Goal: Obtain resource: Download file/media

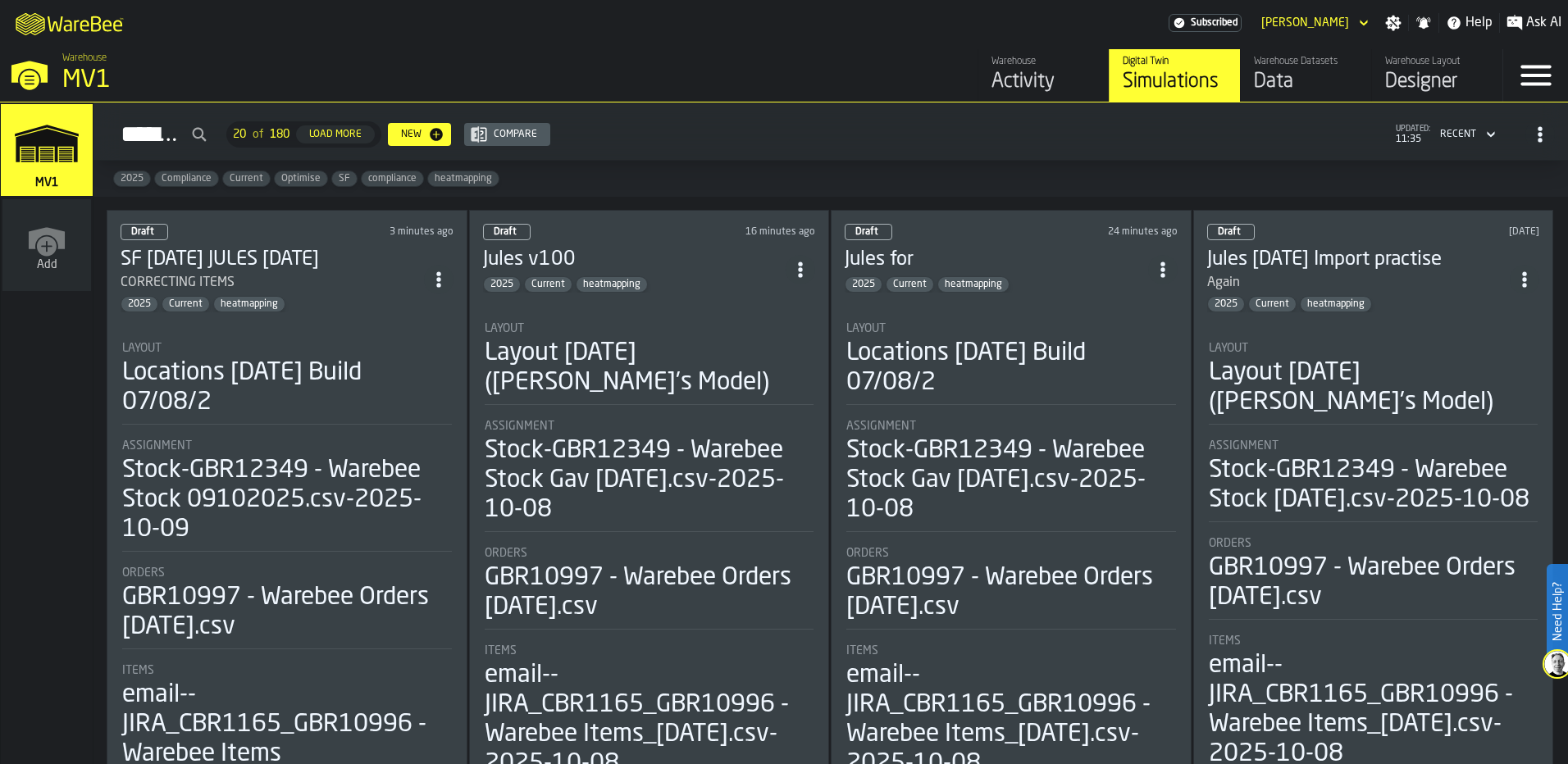
click at [514, 271] on div "Jules v100 2025 Current heatmapping" at bounding box center [634, 270] width 303 height 46
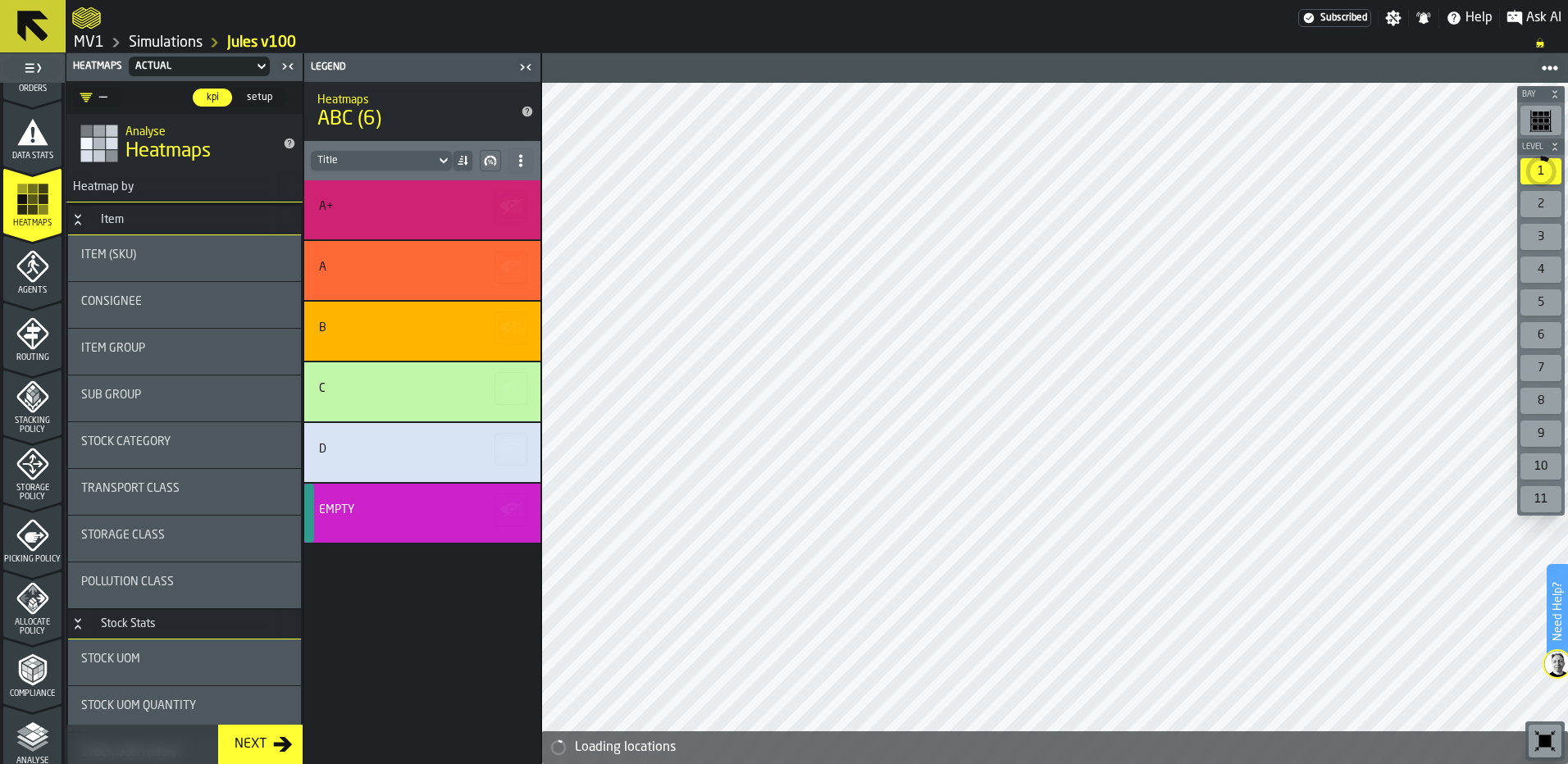
scroll to position [328, 0]
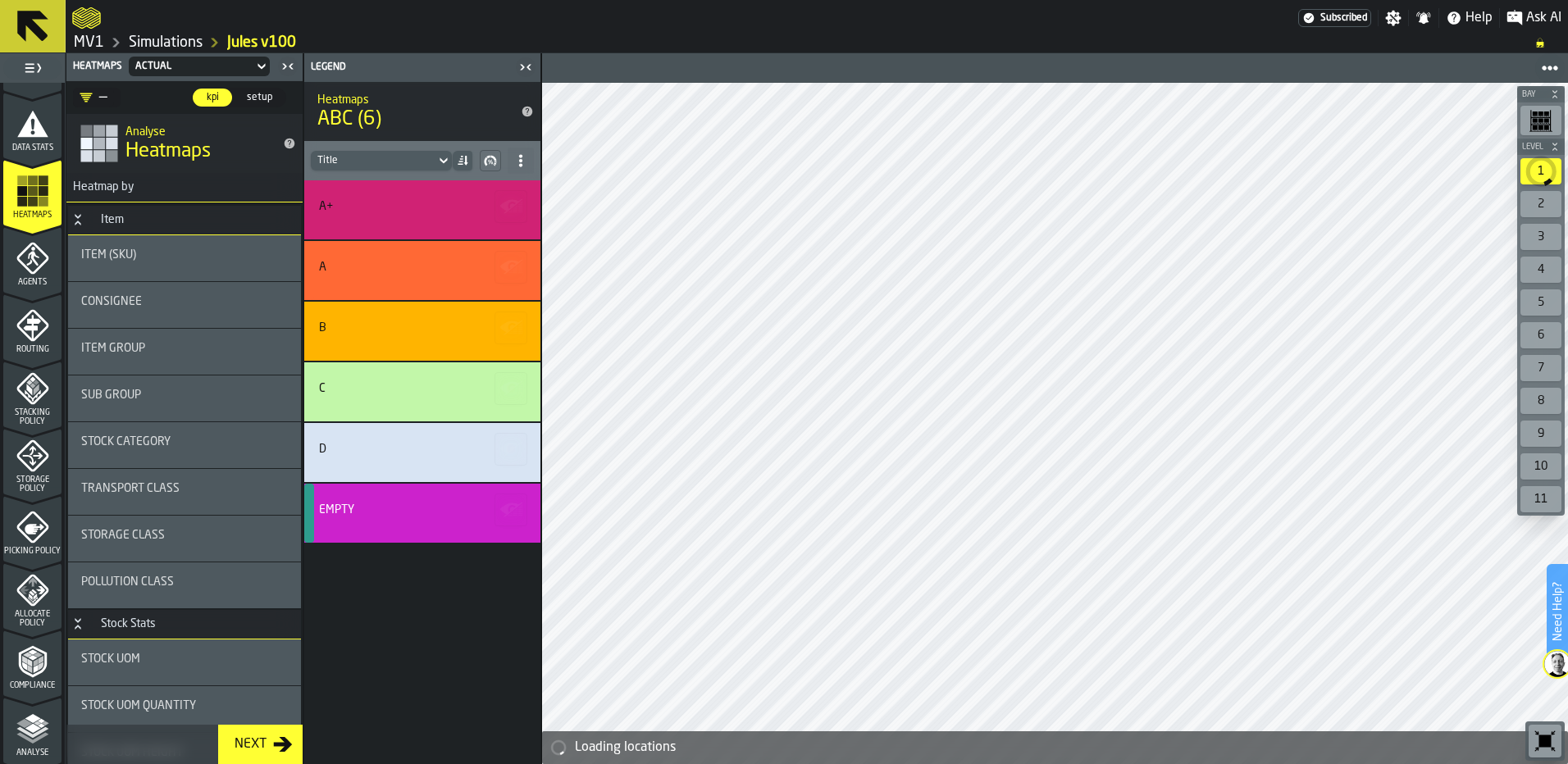
click at [19, 465] on icon "menu Storage Policy" at bounding box center [32, 456] width 33 height 33
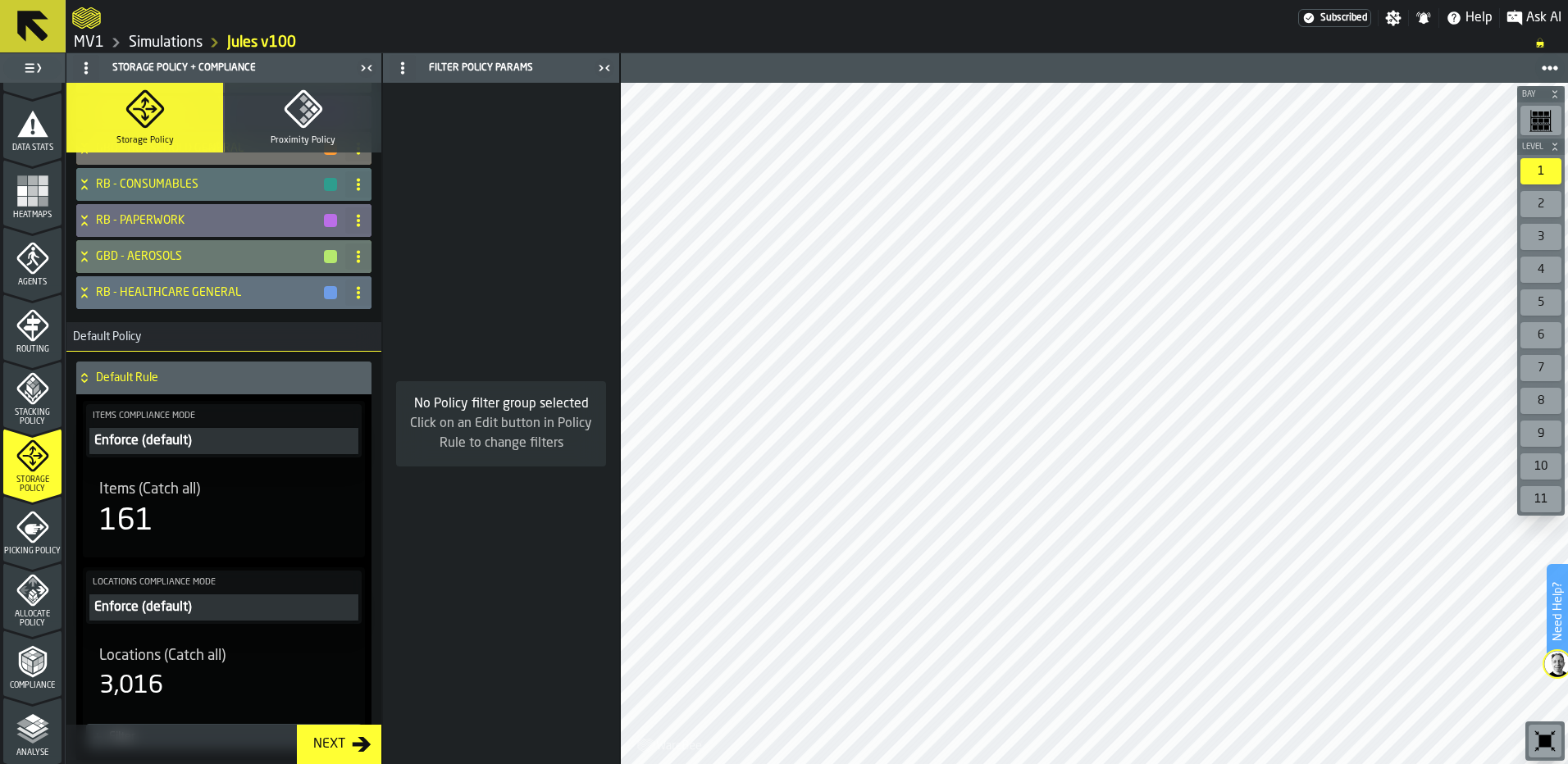
scroll to position [1129, 0]
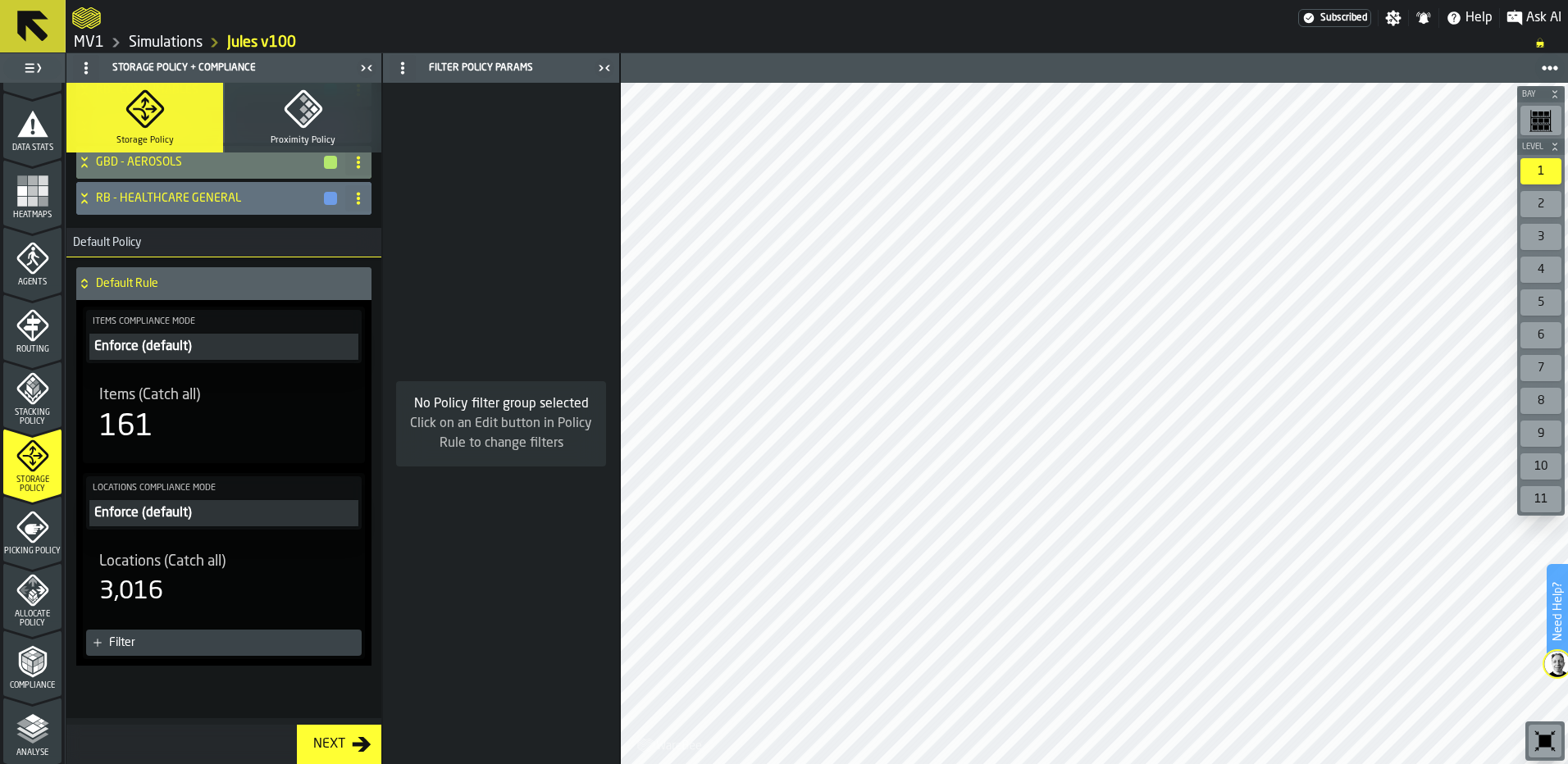
click at [181, 418] on div "161" at bounding box center [224, 427] width 250 height 33
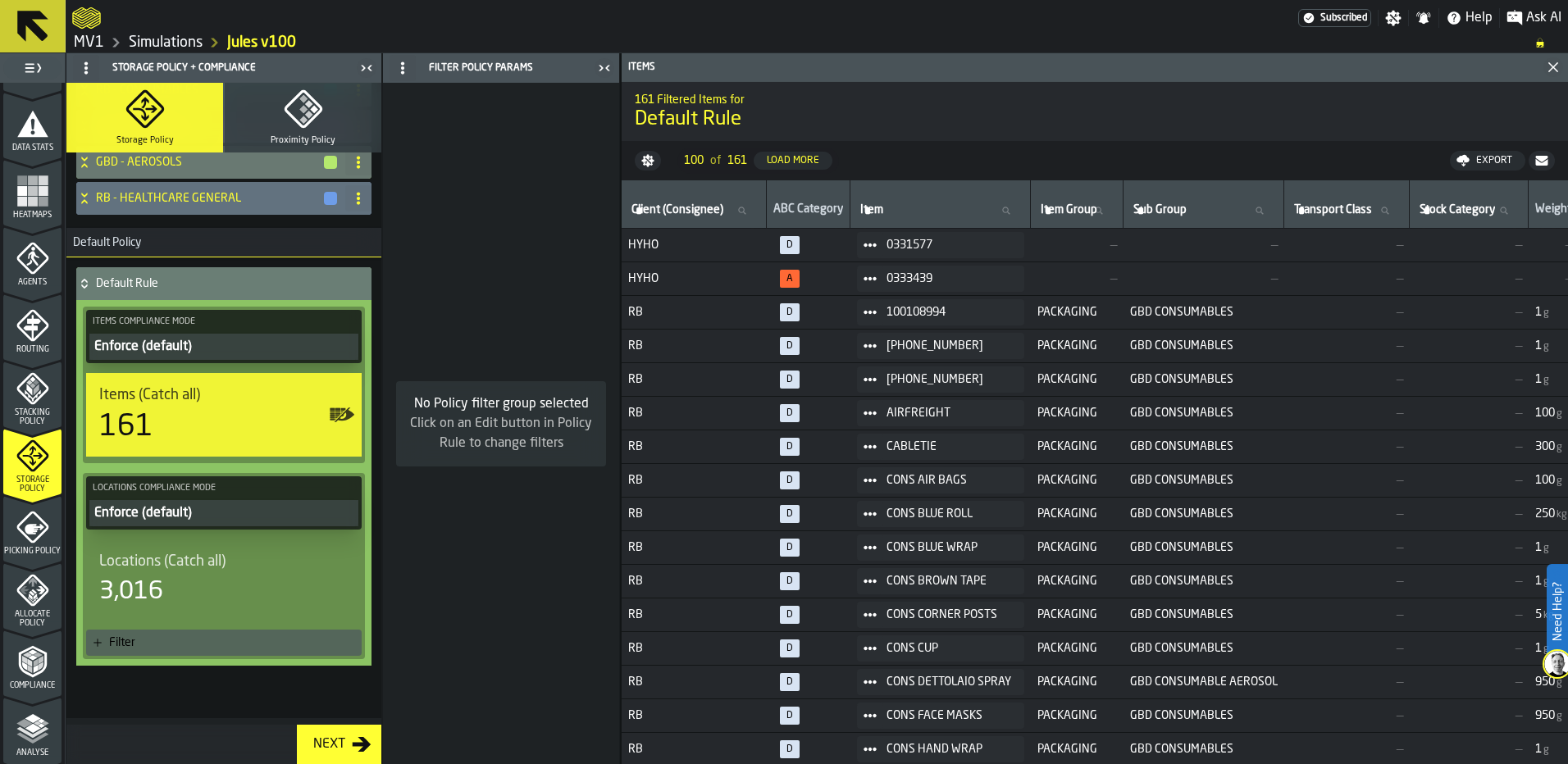
click at [817, 211] on div "ABC Category" at bounding box center [808, 211] width 70 height 16
click at [1501, 154] on div "Export" at bounding box center [1487, 160] width 62 height 13
click at [1480, 159] on span "Download (csv)" at bounding box center [1481, 160] width 76 height 13
drag, startPoint x: 955, startPoint y: 273, endPoint x: 890, endPoint y: 276, distance: 65.1
click at [890, 276] on div "0333439" at bounding box center [940, 278] width 167 height 26
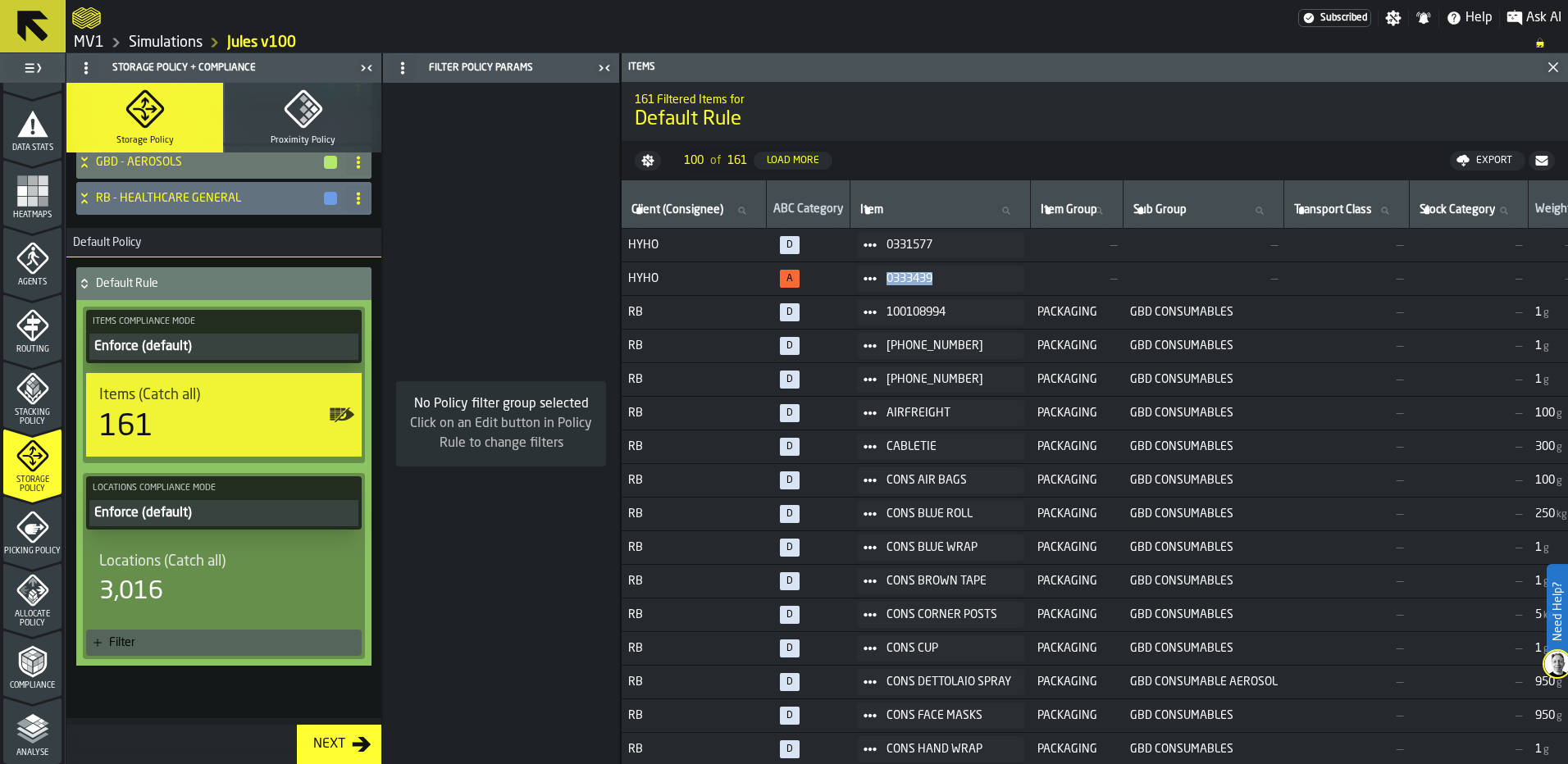
copy span "0333439"
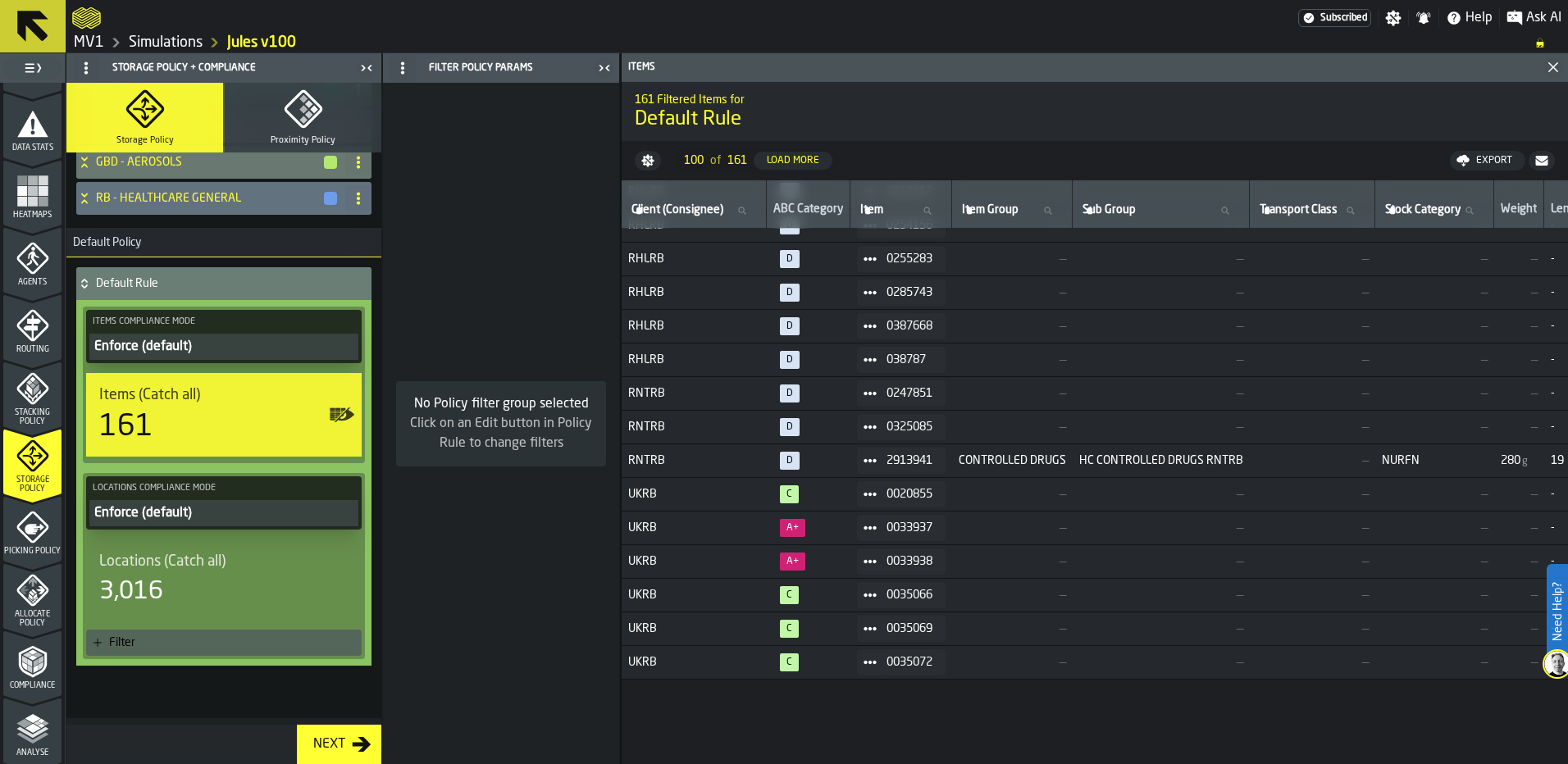
scroll to position [1885, 0]
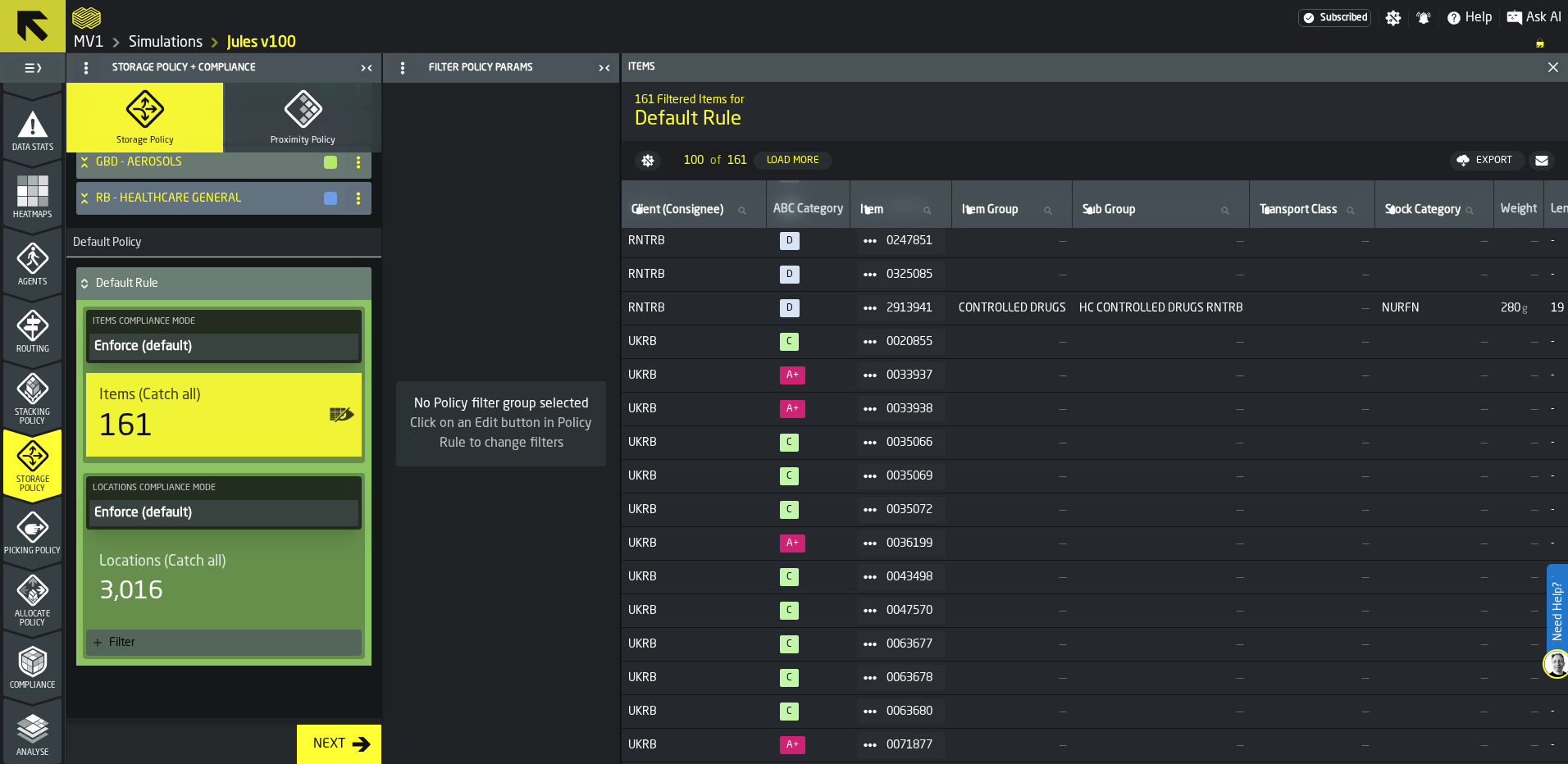
click at [919, 372] on span "0033937" at bounding box center [909, 375] width 46 height 13
drag, startPoint x: 894, startPoint y: 374, endPoint x: 943, endPoint y: 380, distance: 49.4
click at [943, 380] on div "0033937" at bounding box center [901, 375] width 88 height 26
copy span "0033937"
